Goal: Task Accomplishment & Management: Complete application form

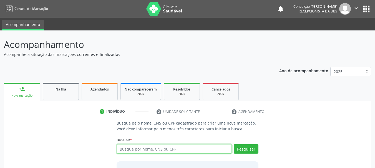
click at [134, 153] on input "text" at bounding box center [174, 149] width 115 height 9
type input "edivaldo de [DEMOGRAPHIC_DATA]"
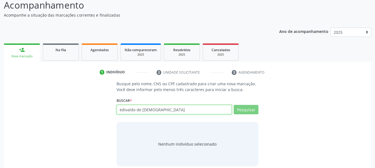
scroll to position [46, 0]
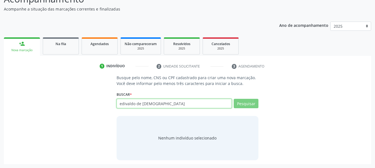
click at [173, 104] on input "edivaldo de [DEMOGRAPHIC_DATA]" at bounding box center [174, 103] width 115 height 9
drag, startPoint x: 154, startPoint y: 105, endPoint x: 109, endPoint y: 105, distance: 45.5
click at [109, 105] on div "Busque pelo nome, CNS ou CPF cadastrado para criar uma nova marcação. Você deve…" at bounding box center [187, 117] width 359 height 85
type input "70210474459579"
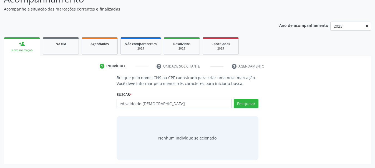
type input "edivaldo de [DEMOGRAPHIC_DATA]"
drag, startPoint x: 157, startPoint y: 102, endPoint x: 0, endPoint y: 120, distance: 158.4
click at [0, 120] on div "Acompanhamento Acompanhe a situação das marcações correntes e finalizadas Relat…" at bounding box center [187, 76] width 375 height 183
type input "70"
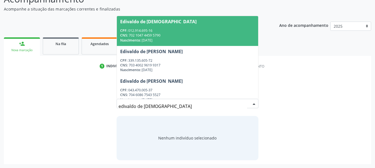
click at [150, 33] on div "CNS: 702 1047 4459 5790" at bounding box center [187, 35] width 135 height 5
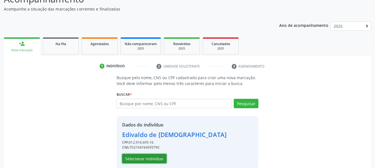
click at [131, 157] on button "Selecionar indivíduo" at bounding box center [144, 158] width 44 height 9
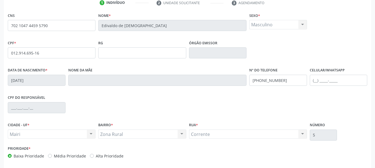
scroll to position [132, 0]
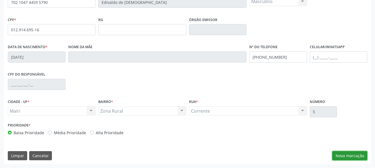
click at [344, 152] on button "Nova marcação" at bounding box center [349, 156] width 35 height 9
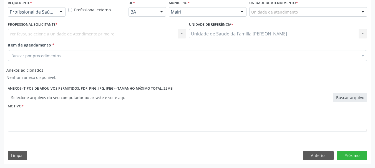
scroll to position [122, 0]
click at [362, 8] on div at bounding box center [363, 11] width 8 height 9
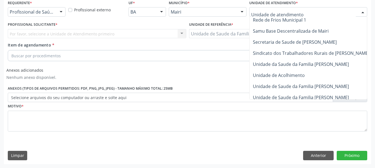
scroll to position [432, 0]
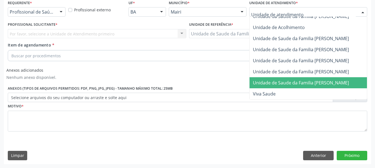
click at [281, 82] on span "Unidade de Saude da Familia [PERSON_NAME]" at bounding box center [320, 82] width 143 height 11
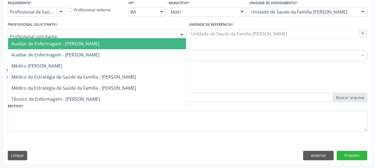
click at [183, 33] on div at bounding box center [182, 33] width 8 height 9
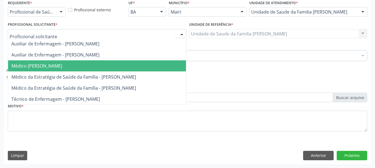
click at [99, 61] on span "Médico [PERSON_NAME]" at bounding box center [97, 65] width 178 height 11
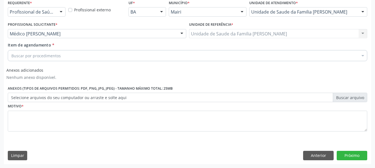
click at [62, 57] on div "Buscar por procedimentos" at bounding box center [187, 55] width 359 height 11
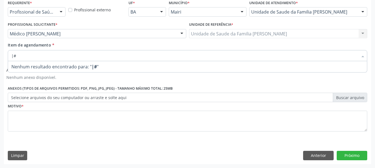
type input "|"
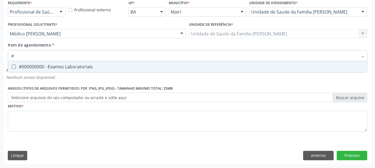
click at [68, 89] on div "Requerente * Profissional de Saúde Profissional de Saúde Paciente Nenhum result…" at bounding box center [187, 69] width 359 height 141
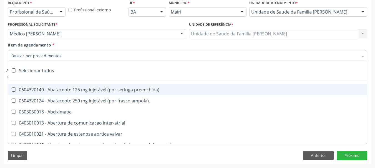
type input "#"
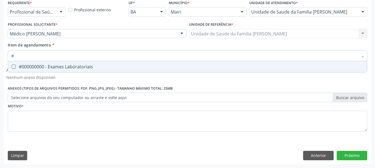
click at [29, 63] on span "#000000000 - Exames Laboratoriais" at bounding box center [187, 66] width 359 height 11
checkbox Laboratoriais "true"
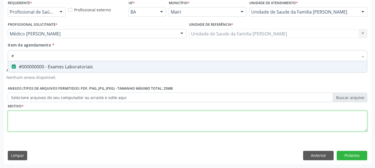
click at [38, 120] on div "Requerente * Profissional de Saúde Profissional de Saúde Paciente Nenhum result…" at bounding box center [187, 69] width 359 height 141
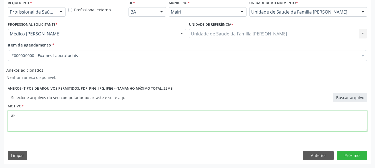
type textarea "a"
type textarea "k86"
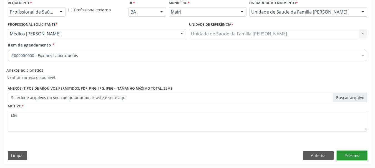
click at [358, 155] on button "Próximo" at bounding box center [352, 155] width 31 height 9
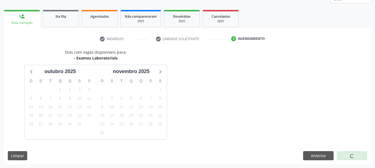
scroll to position [89, 0]
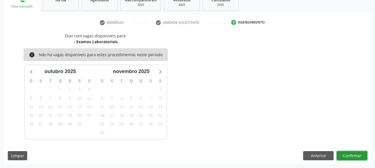
click at [353, 157] on button "Confirmar" at bounding box center [352, 156] width 31 height 9
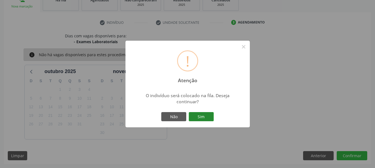
click at [203, 116] on button "Sim" at bounding box center [201, 116] width 25 height 9
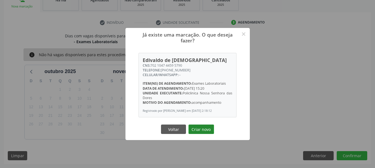
click at [198, 131] on button "Criar novo" at bounding box center [201, 129] width 26 height 9
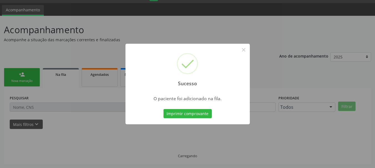
scroll to position [15, 0]
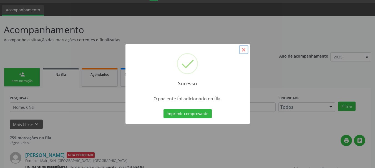
click at [242, 51] on button "×" at bounding box center [243, 49] width 9 height 9
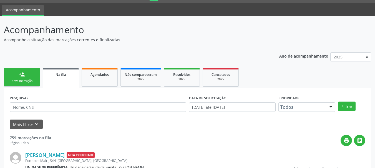
click at [15, 75] on link "person_add Nova marcação" at bounding box center [22, 77] width 36 height 19
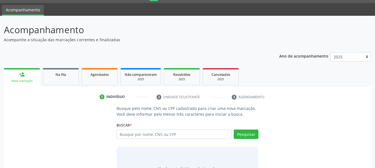
click at [16, 82] on div "Nova marcação" at bounding box center [22, 81] width 28 height 4
click at [165, 133] on input "text" at bounding box center [174, 134] width 115 height 9
click at [245, 133] on button "Pesquisar" at bounding box center [246, 134] width 25 height 9
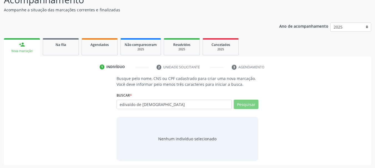
scroll to position [46, 0]
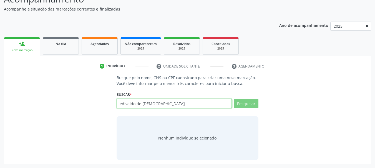
click at [219, 102] on input "edivaldo de [DEMOGRAPHIC_DATA]" at bounding box center [174, 103] width 115 height 9
type input "e"
type input "702147"
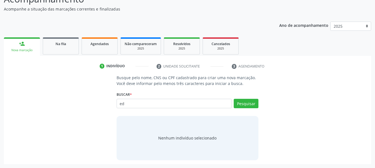
type input "e"
type input "702104744595790"
click at [244, 105] on button "Pesquisar" at bounding box center [246, 103] width 25 height 9
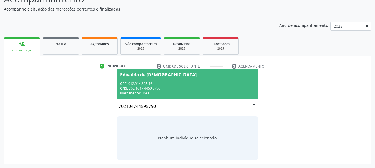
click at [176, 89] on div "CNS: 702 1047 4459 5790" at bounding box center [187, 88] width 135 height 5
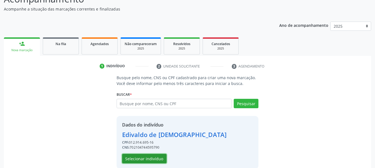
click at [155, 158] on button "Selecionar indivíduo" at bounding box center [144, 158] width 44 height 9
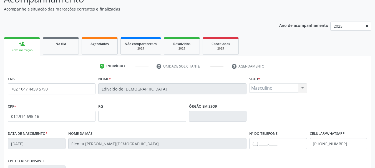
scroll to position [132, 0]
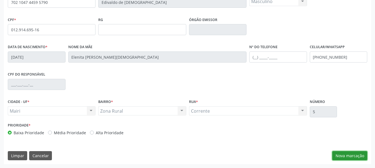
click at [342, 152] on button "Nova marcação" at bounding box center [349, 156] width 35 height 9
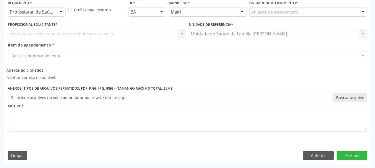
scroll to position [122, 0]
click at [340, 18] on div "Unidade de atendimento * Unidade de atendimento Academia da Saude de Mairi Acad…" at bounding box center [308, 10] width 121 height 22
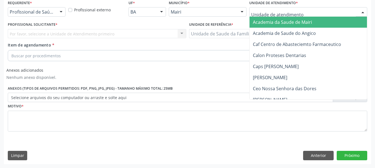
click at [318, 12] on div at bounding box center [308, 11] width 118 height 9
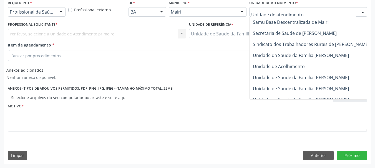
scroll to position [432, 0]
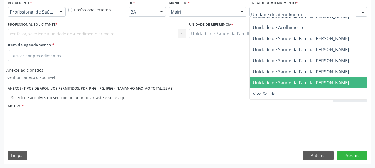
click at [258, 80] on span "Unidade de Saude da Familia [PERSON_NAME]" at bounding box center [301, 83] width 96 height 6
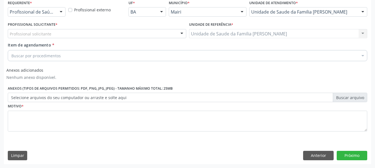
click at [183, 32] on div at bounding box center [182, 33] width 8 height 9
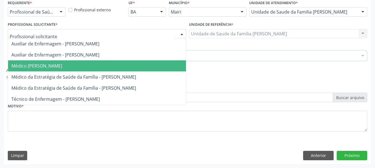
click at [106, 62] on span "Médico [PERSON_NAME]" at bounding box center [97, 65] width 178 height 11
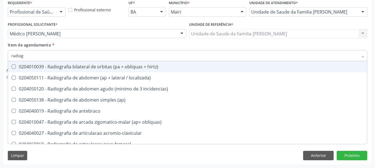
type input "radiogr"
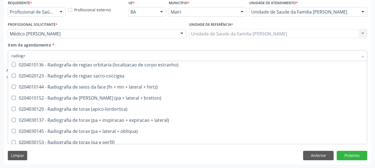
scroll to position [610, 0]
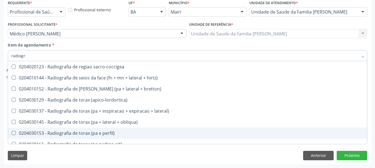
click at [94, 132] on div "0204030153 - Radiografia de torax (pa e perfil)" at bounding box center [187, 133] width 352 height 4
checkbox perfil\) "true"
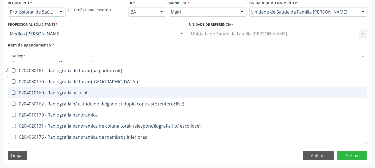
scroll to position [705, 0]
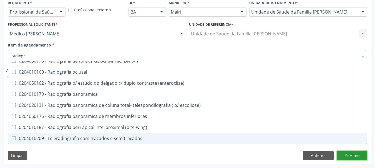
click at [352, 154] on button "Próximo" at bounding box center [352, 155] width 31 height 9
checkbox localizada\) "true"
checkbox perfil\) "false"
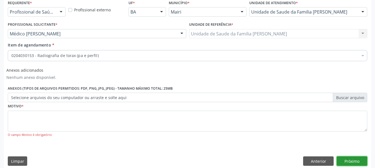
scroll to position [0, 0]
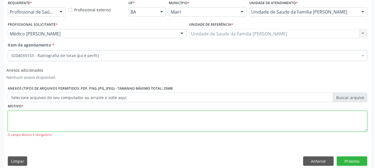
click at [58, 116] on textarea at bounding box center [187, 121] width 359 height 21
type textarea "k86"
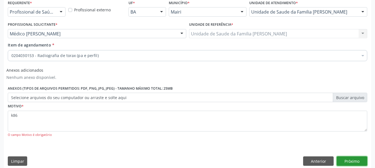
click at [351, 162] on button "Próximo" at bounding box center [352, 161] width 31 height 9
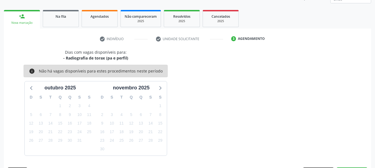
scroll to position [89, 0]
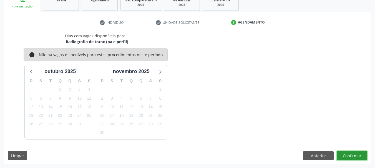
click at [343, 156] on button "Confirmar" at bounding box center [352, 156] width 31 height 9
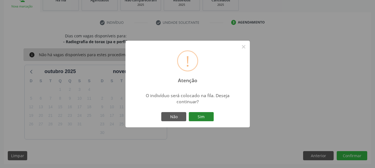
click at [193, 118] on button "Sim" at bounding box center [201, 116] width 25 height 9
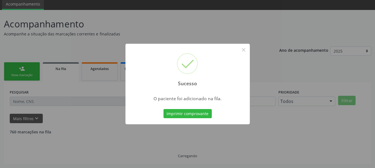
scroll to position [15, 0]
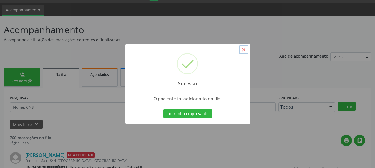
click at [246, 50] on button "×" at bounding box center [243, 49] width 9 height 9
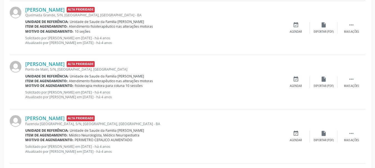
scroll to position [708, 0]
